Goal: Task Accomplishment & Management: Manage account settings

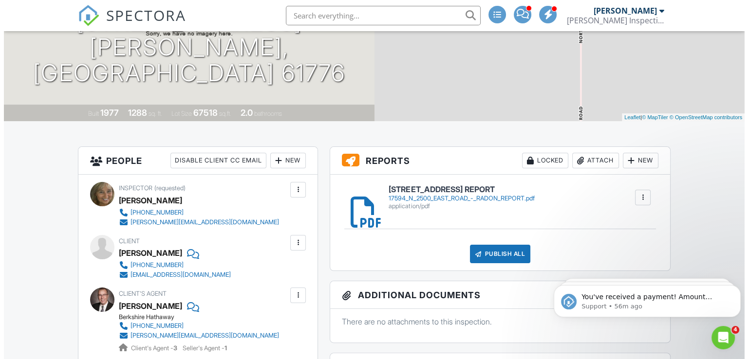
scroll to position [140, 0]
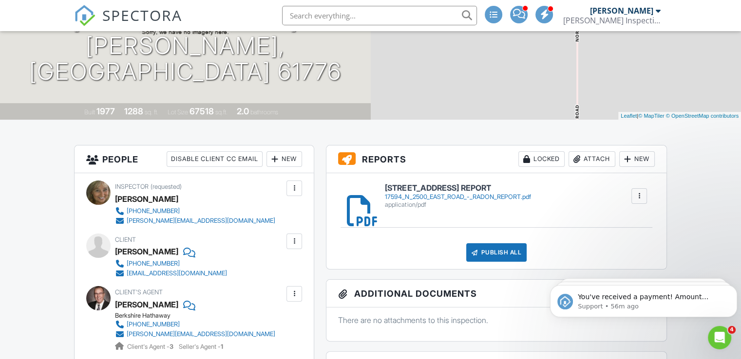
click at [592, 157] on div "Attach" at bounding box center [591, 159] width 47 height 16
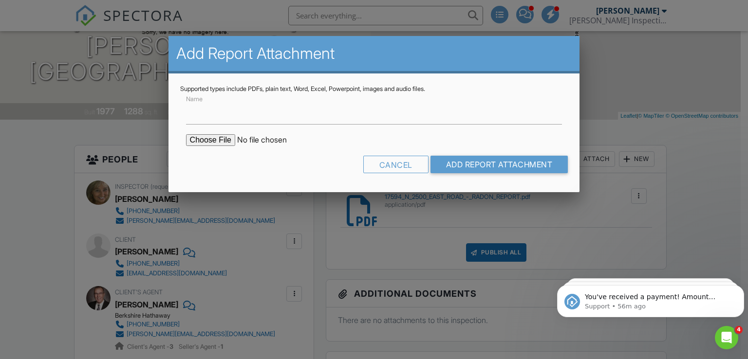
click at [221, 141] on input "file" at bounding box center [269, 140] width 166 height 12
type input "C:\fakepath\DIAGRAM- 2500 EAST ROAD .pdf"
click at [458, 160] on input "Add Report Attachment" at bounding box center [499, 165] width 138 height 18
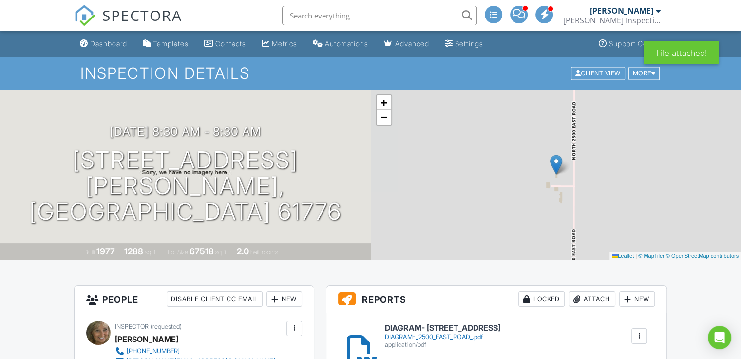
click at [584, 300] on div "Attach" at bounding box center [591, 300] width 47 height 16
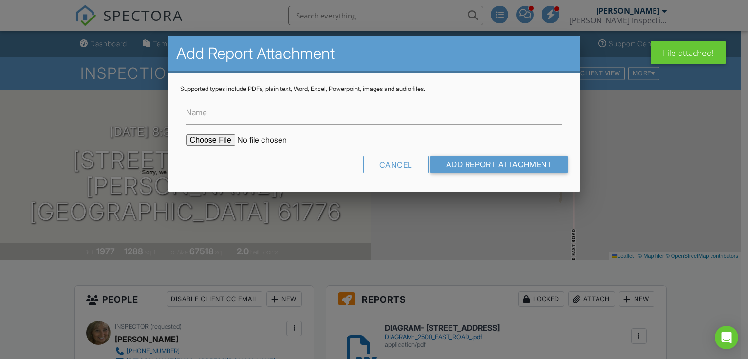
click at [212, 139] on input "file" at bounding box center [269, 140] width 166 height 12
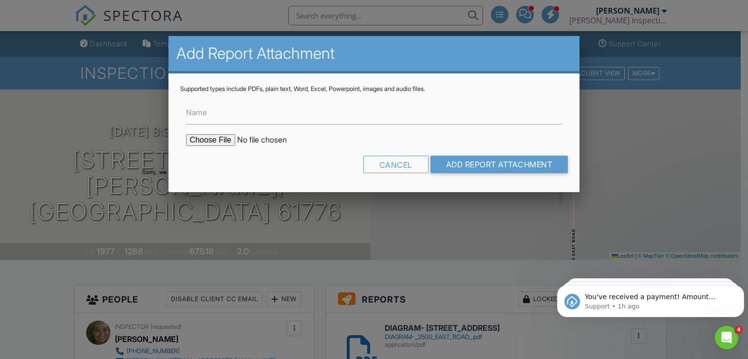
type input "C:\fakepath\17594 N 2500 EAST ROAD - RADON REPORT.pdf"
click at [444, 160] on input "Add Report Attachment" at bounding box center [499, 165] width 138 height 18
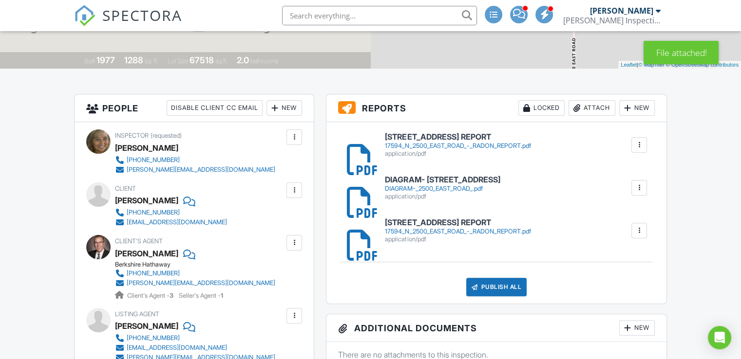
click at [637, 232] on div at bounding box center [639, 231] width 10 height 10
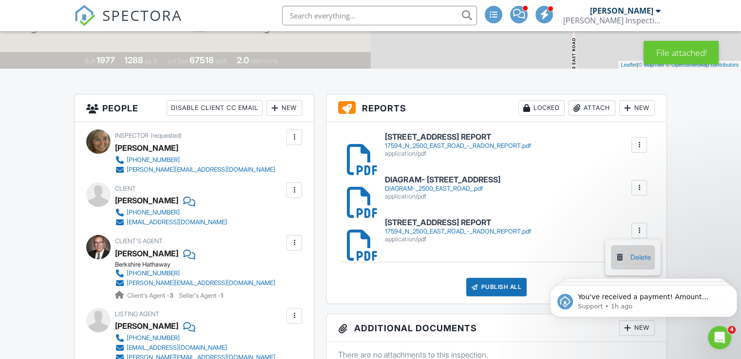
click at [643, 258] on link "Delete" at bounding box center [632, 257] width 36 height 11
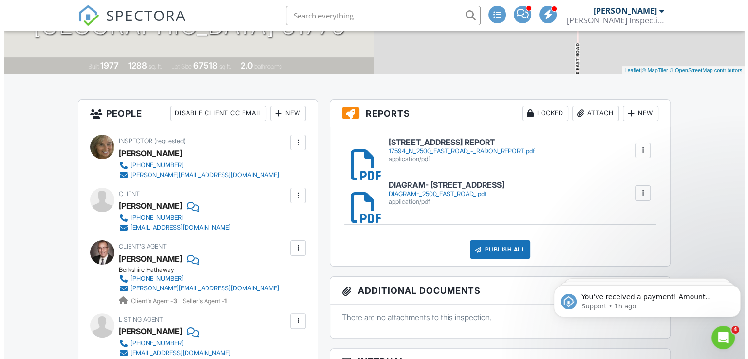
scroll to position [197, 0]
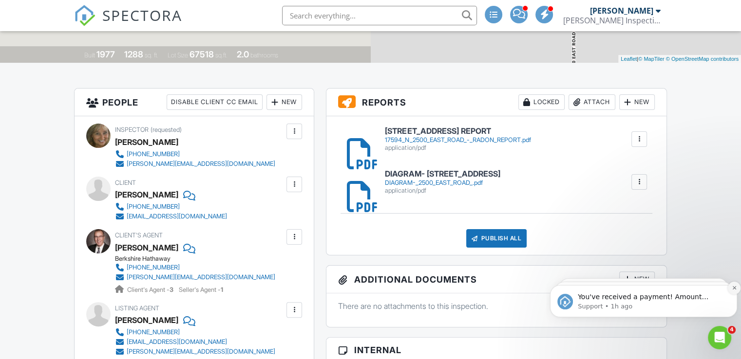
click at [734, 289] on icon "Dismiss notification" at bounding box center [733, 287] width 5 height 5
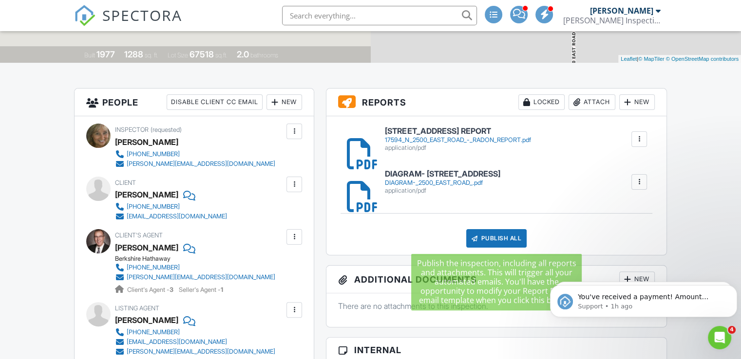
click at [495, 240] on div "Publish All" at bounding box center [496, 238] width 61 height 19
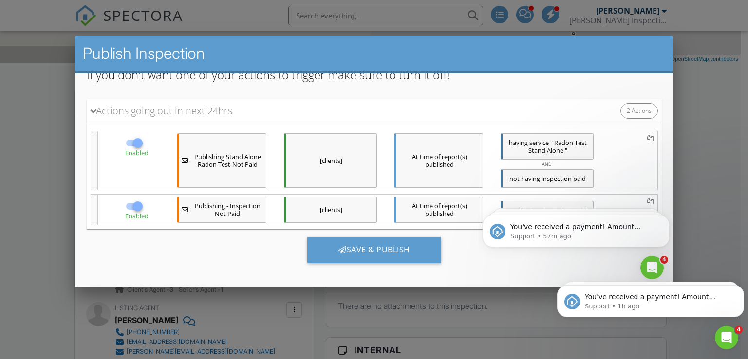
scroll to position [0, 0]
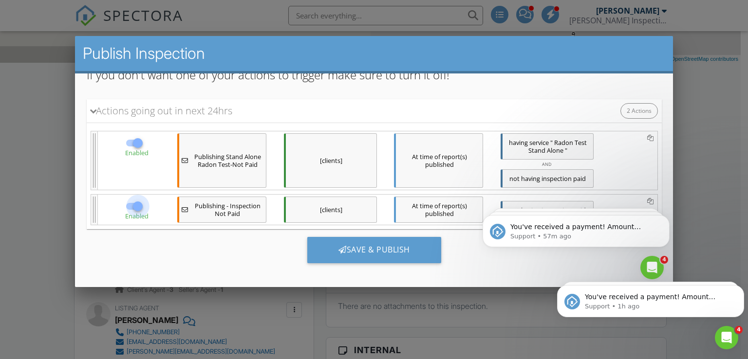
click at [133, 209] on div at bounding box center [137, 206] width 17 height 17
checkbox input "false"
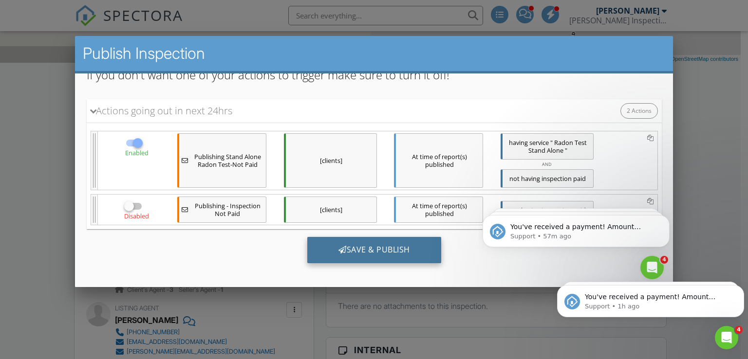
click at [356, 246] on div "Save & Publish" at bounding box center [374, 250] width 134 height 26
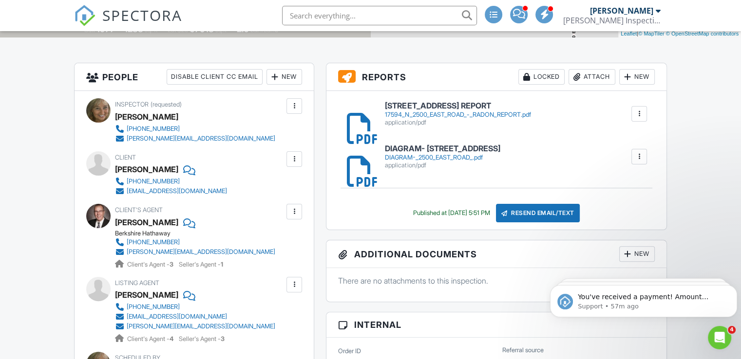
scroll to position [222, 0]
